Goal: Information Seeking & Learning: Learn about a topic

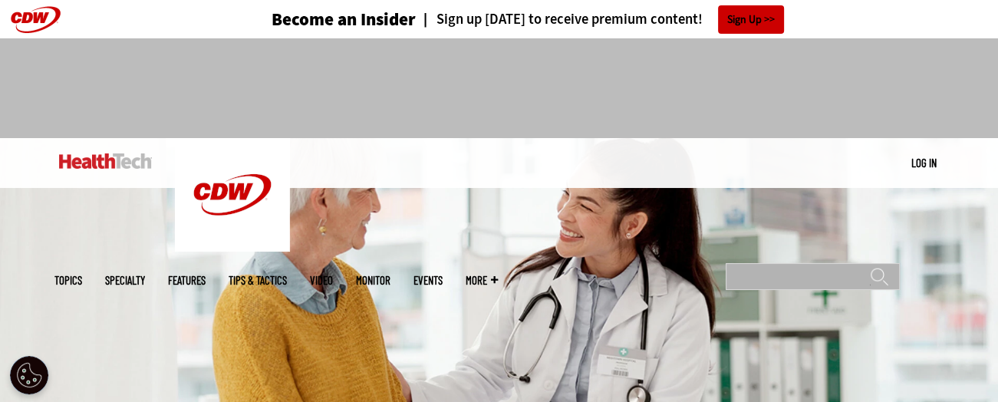
click at [762, 263] on input "Search" at bounding box center [813, 276] width 174 height 27
type input "**********"
click at [870, 267] on input "******" at bounding box center [879, 282] width 18 height 31
click at [837, 263] on input "**********" at bounding box center [813, 276] width 174 height 27
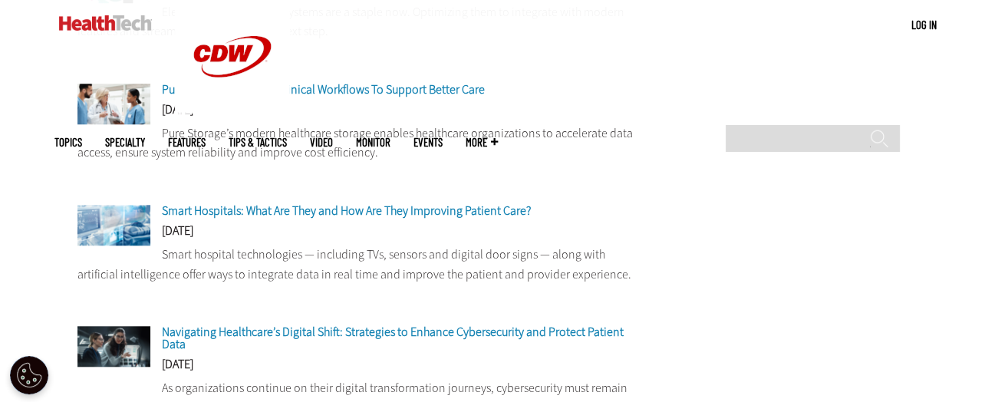
scroll to position [1228, 0]
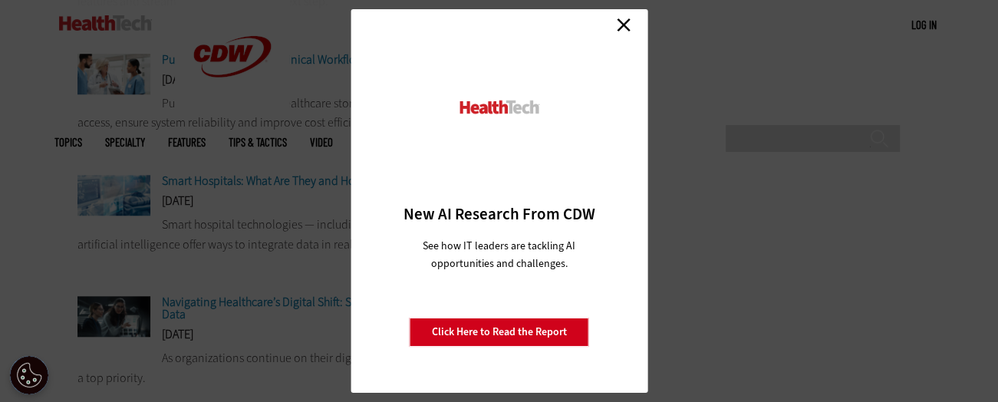
click at [626, 25] on link "Close" at bounding box center [623, 24] width 23 height 23
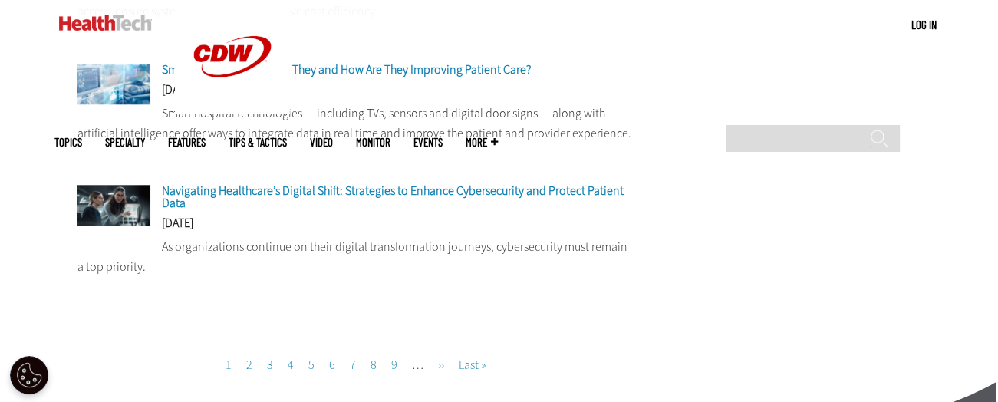
scroll to position [1381, 0]
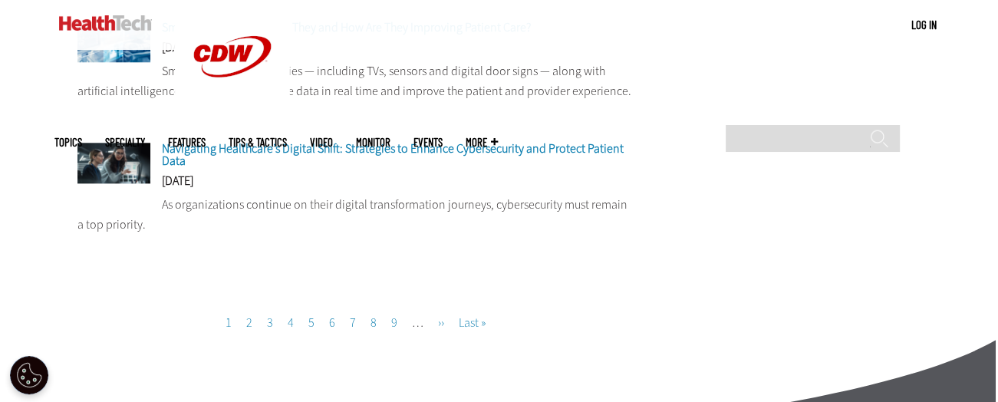
click at [248, 326] on link "Page 2" at bounding box center [249, 323] width 6 height 16
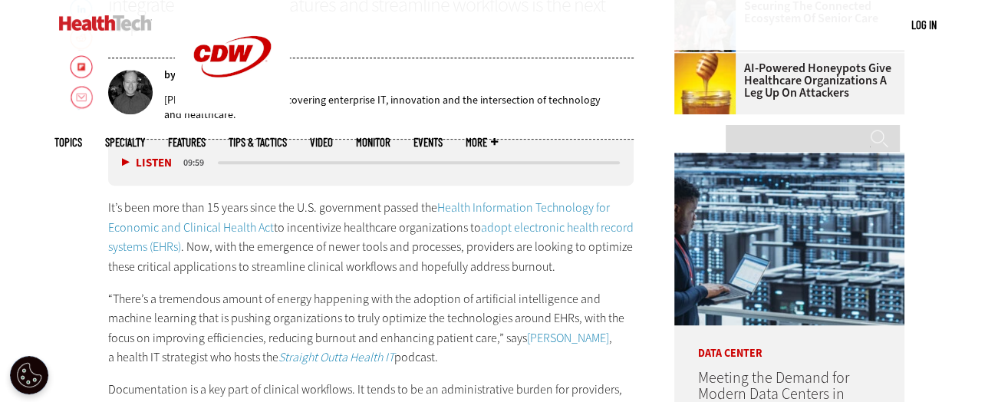
scroll to position [384, 0]
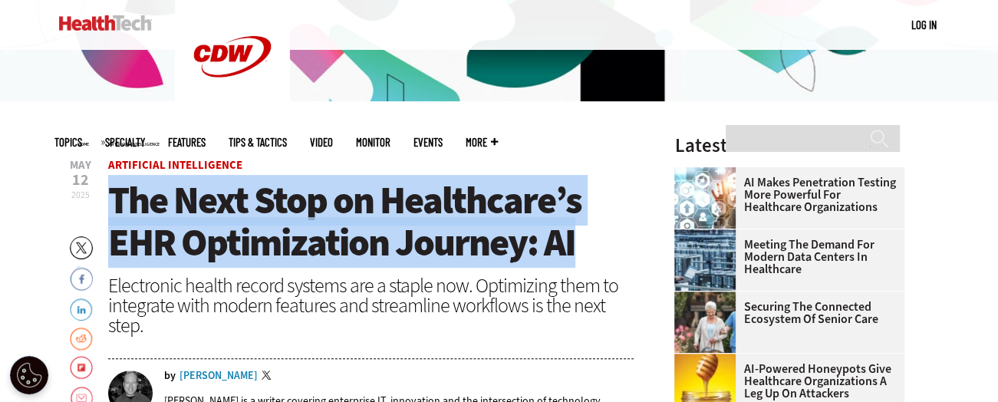
drag, startPoint x: 114, startPoint y: 199, endPoint x: 586, endPoint y: 246, distance: 475.0
click at [586, 246] on h1 "The Next Stop on Healthcare’s EHR Optimization Journey: AI" at bounding box center [371, 222] width 526 height 84
copy span "The Next Stop on Healthcare’s EHR Optimization Journey: AI"
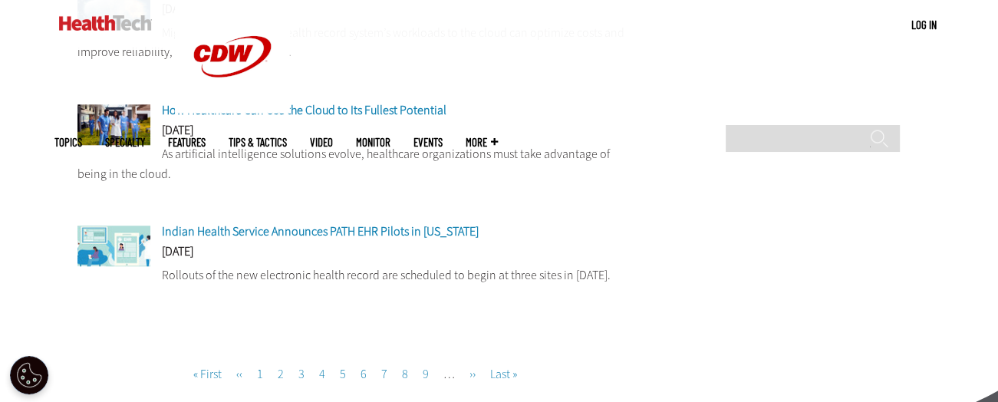
scroll to position [1304, 0]
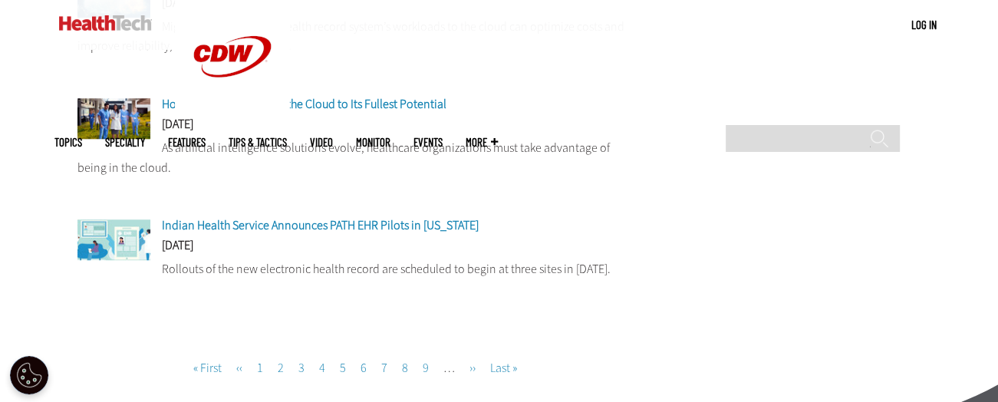
click at [298, 373] on link "Page 3" at bounding box center [301, 368] width 6 height 16
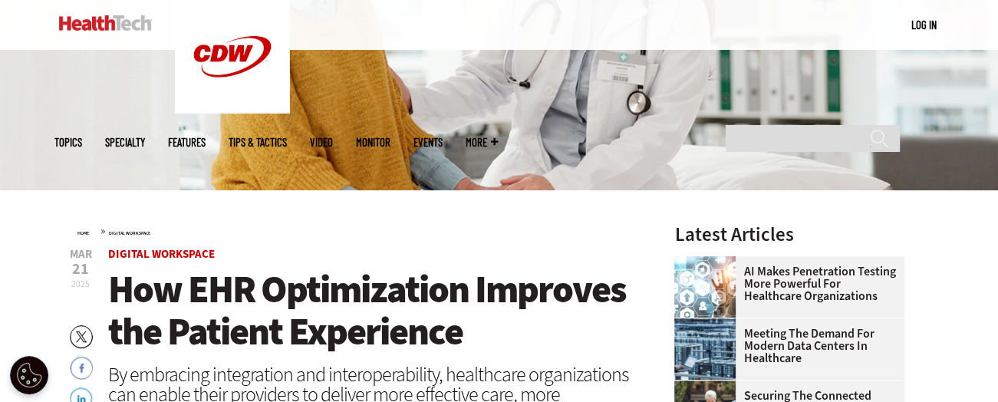
scroll to position [230, 0]
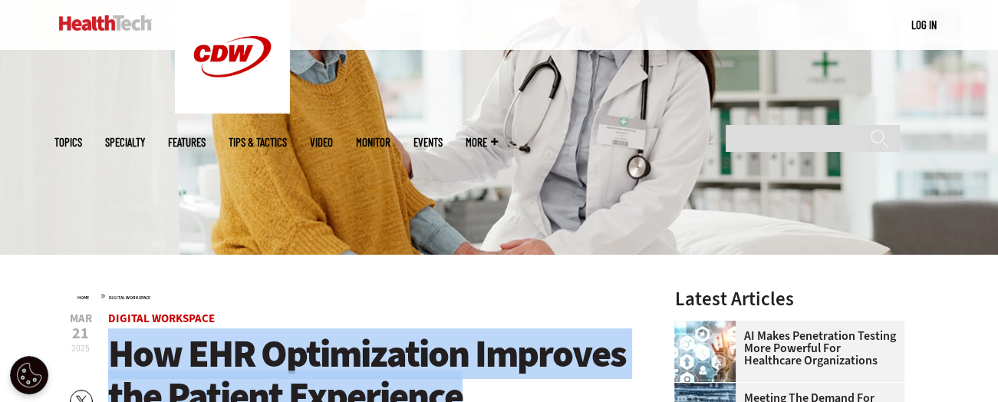
drag, startPoint x: 114, startPoint y: 355, endPoint x: 466, endPoint y: 388, distance: 353.7
click at [466, 388] on h1 "How EHR Optimization Improves the Patient Experience" at bounding box center [371, 375] width 526 height 84
copy span "How EHR Optimization Improves the Patient Experience"
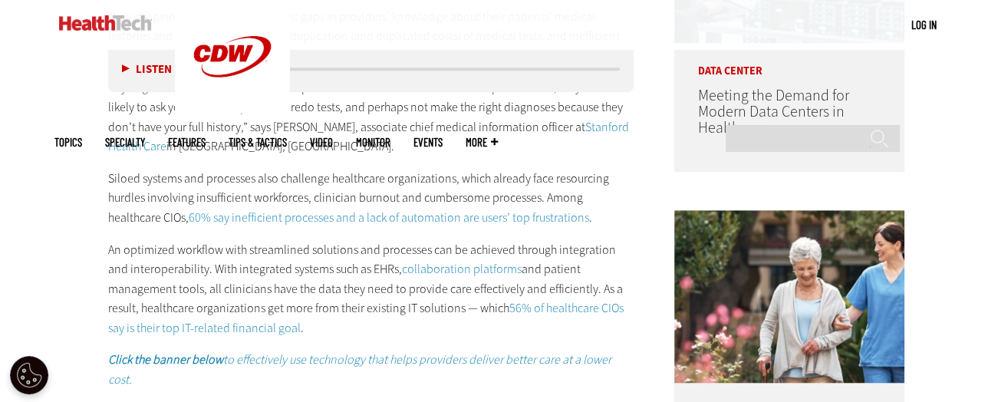
scroll to position [997, 0]
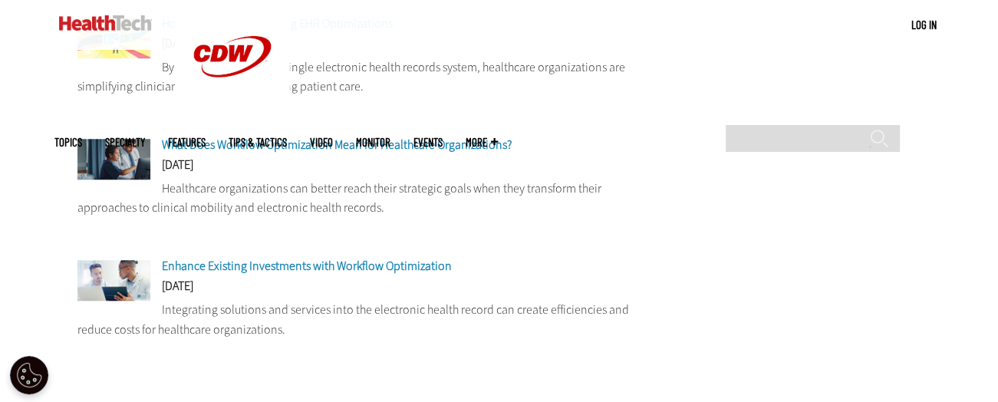
scroll to position [1228, 0]
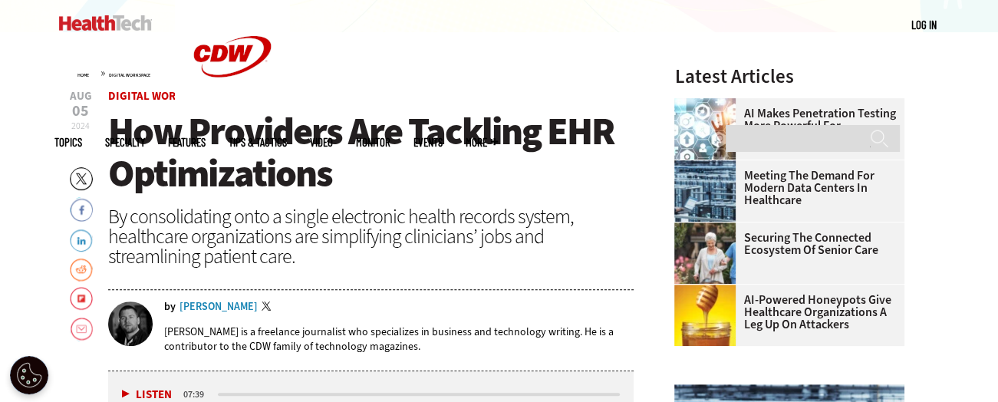
scroll to position [460, 0]
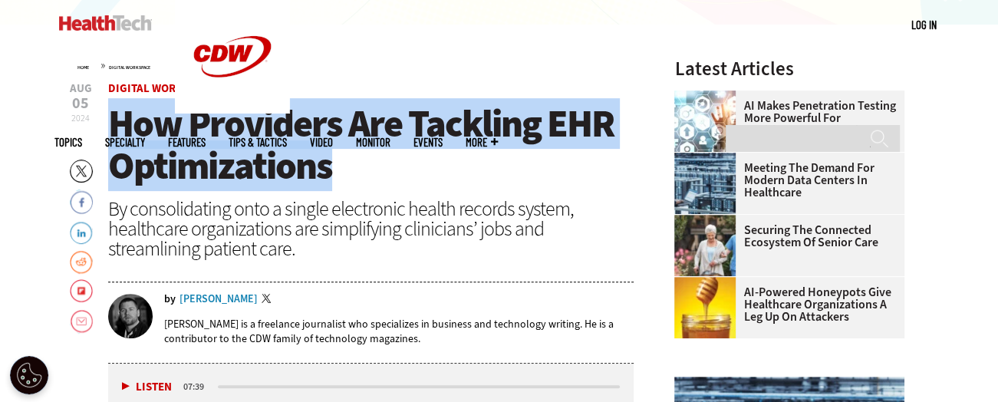
drag, startPoint x: 112, startPoint y: 122, endPoint x: 364, endPoint y: 162, distance: 254.8
click at [364, 162] on h1 "How Providers Are Tackling EHR Optimizations" at bounding box center [371, 145] width 526 height 84
copy span "How Providers Are Tackling EHR Optimizations"
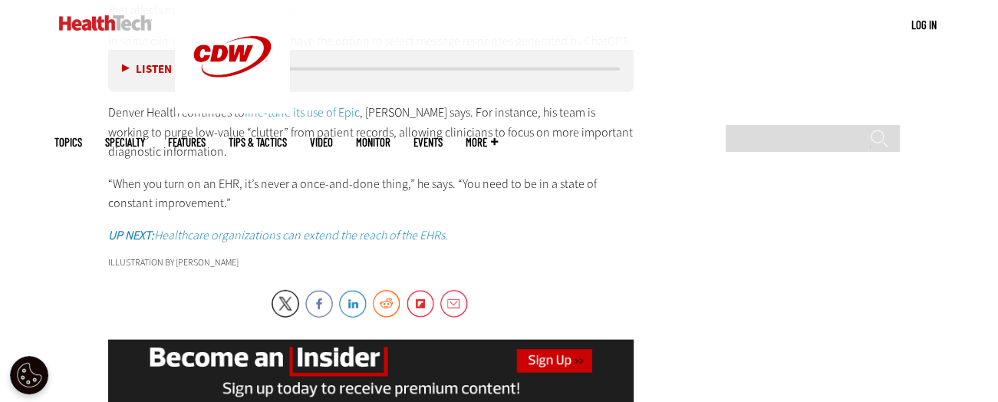
scroll to position [3913, 0]
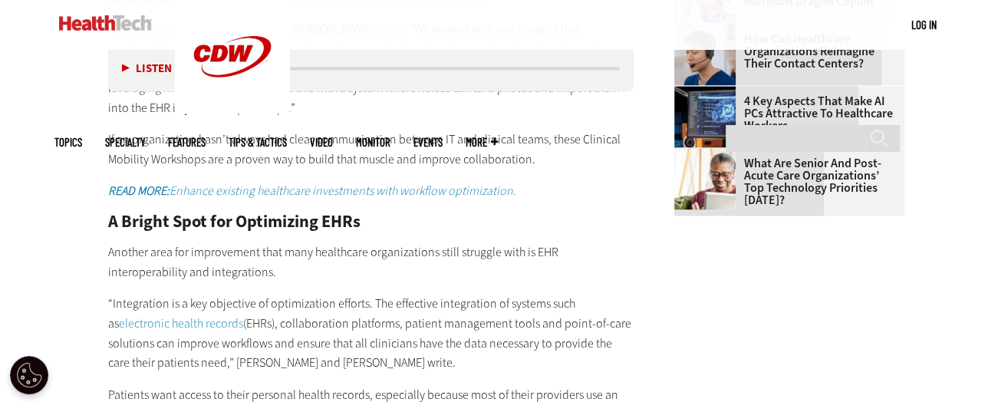
scroll to position [1842, 0]
